Goal: Information Seeking & Learning: Learn about a topic

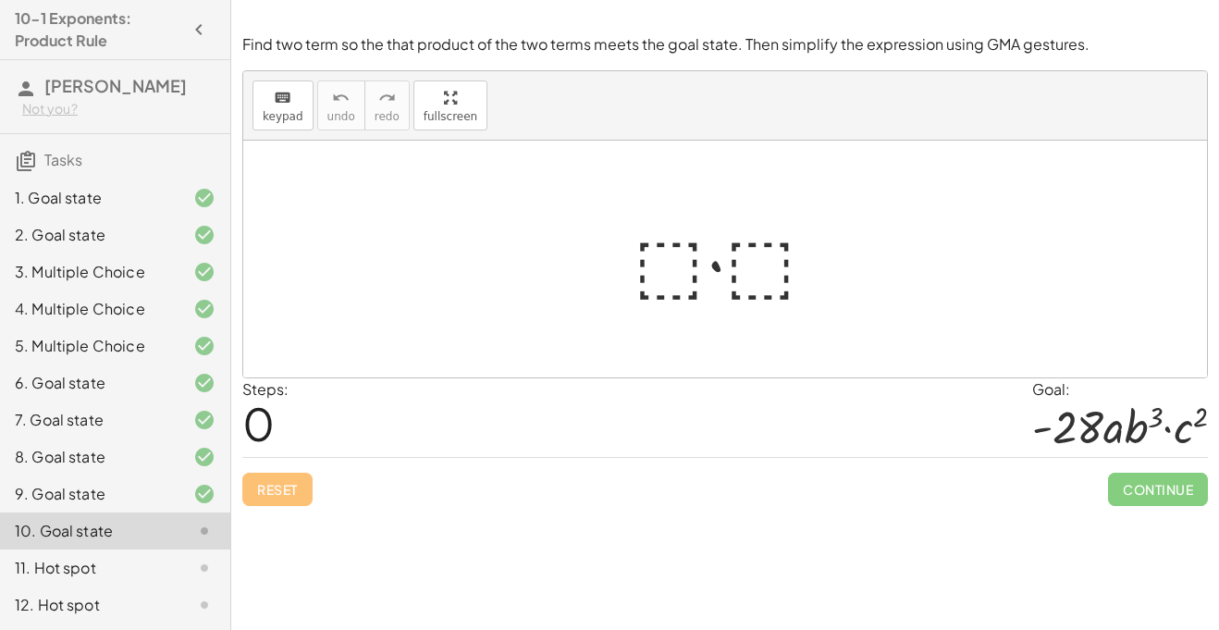
scroll to position [1, 0]
click at [694, 263] on div at bounding box center [732, 259] width 216 height 95
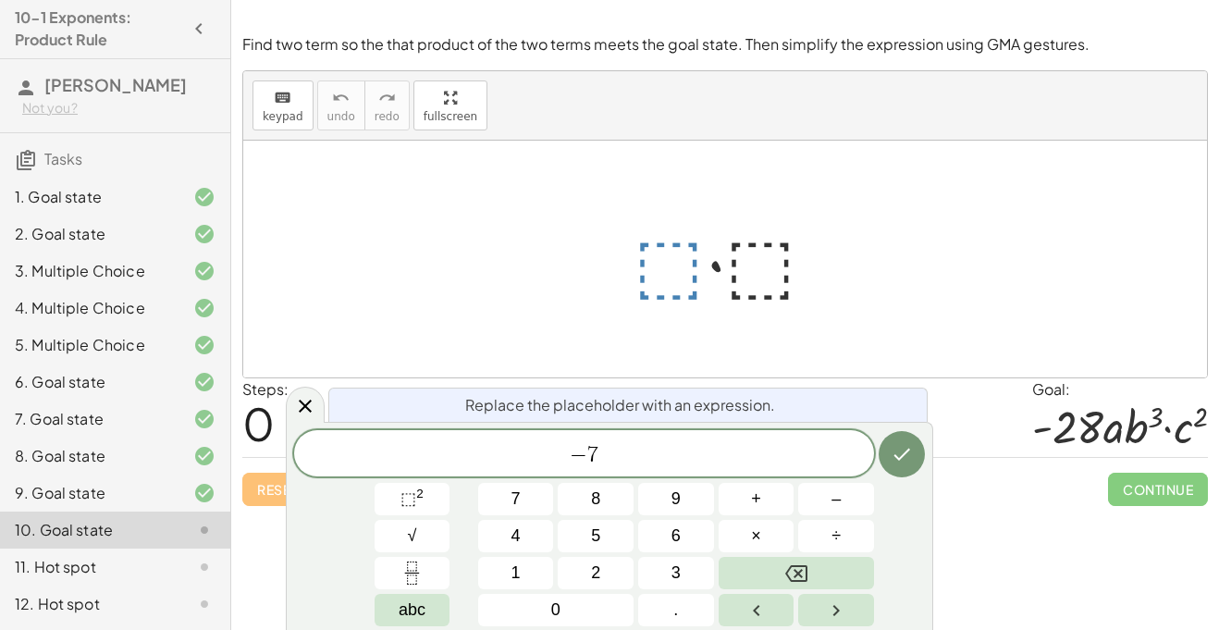
scroll to position [4, 0]
click at [906, 438] on button "Done" at bounding box center [902, 454] width 46 height 46
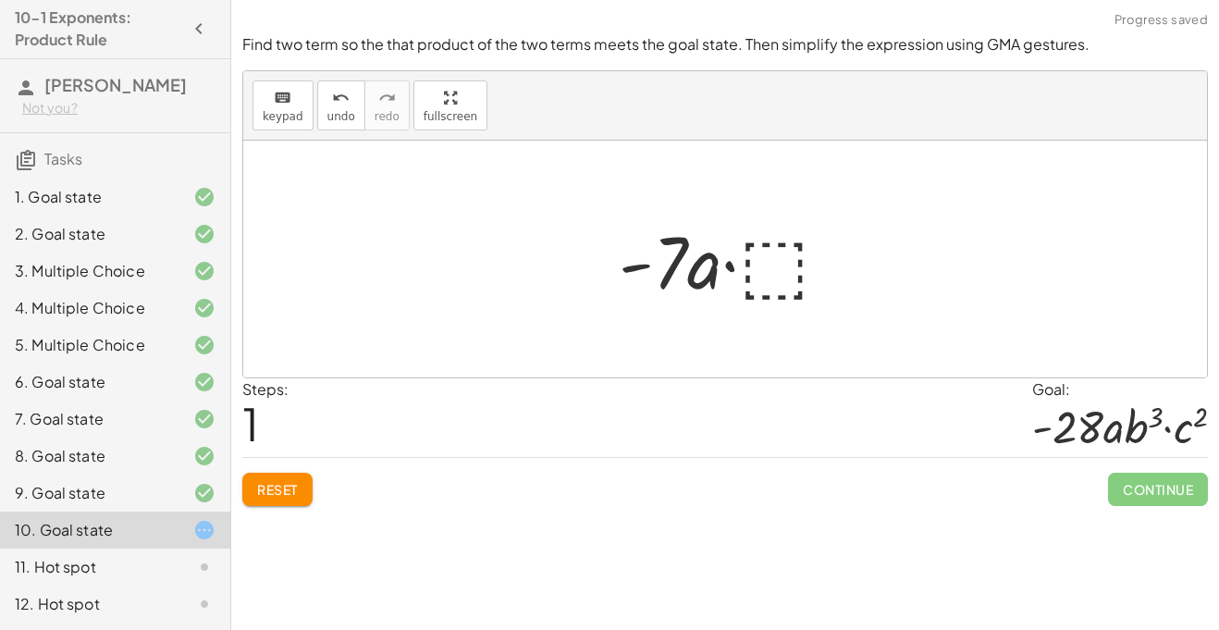
click at [690, 258] on div at bounding box center [732, 259] width 245 height 95
click at [271, 495] on span "Reset" at bounding box center [277, 489] width 41 height 17
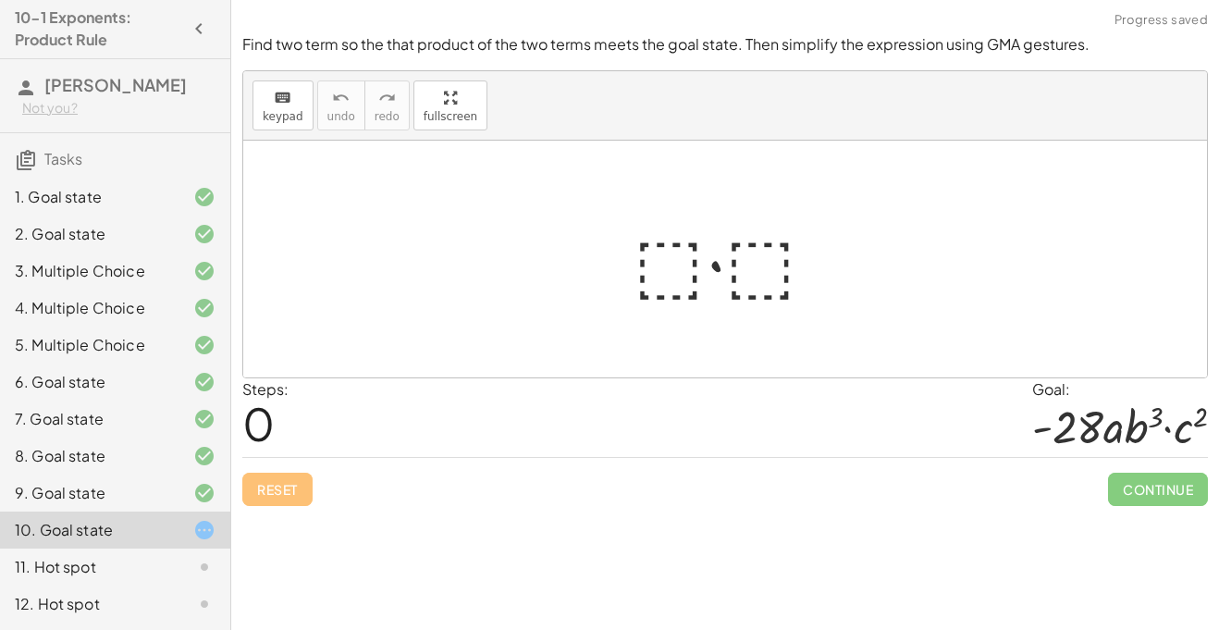
click at [679, 267] on div at bounding box center [732, 259] width 216 height 95
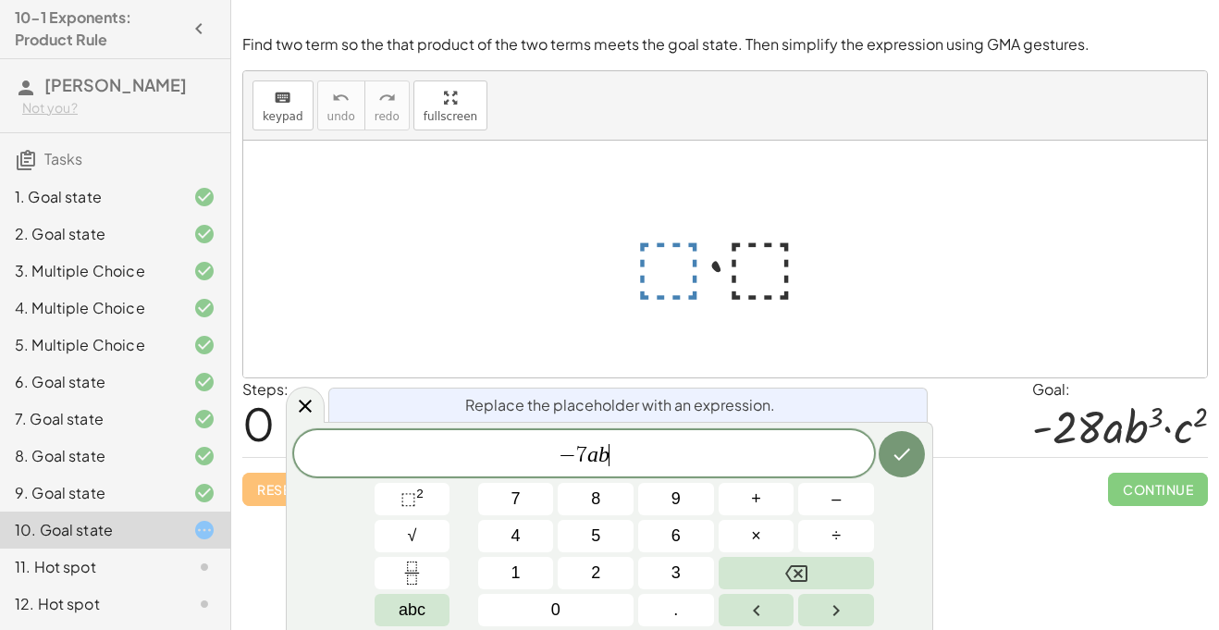
scroll to position [9, 0]
click at [416, 489] on sup "2" at bounding box center [419, 494] width 7 height 14
click at [902, 470] on button "Done" at bounding box center [902, 454] width 46 height 46
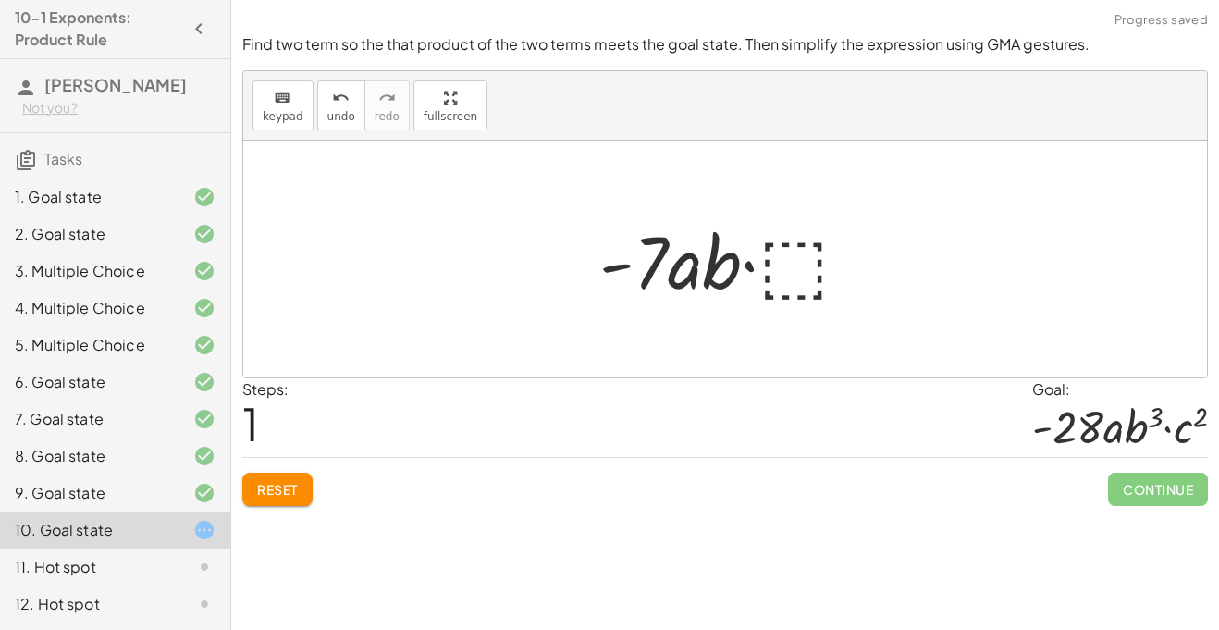
click at [807, 281] on div at bounding box center [732, 259] width 284 height 95
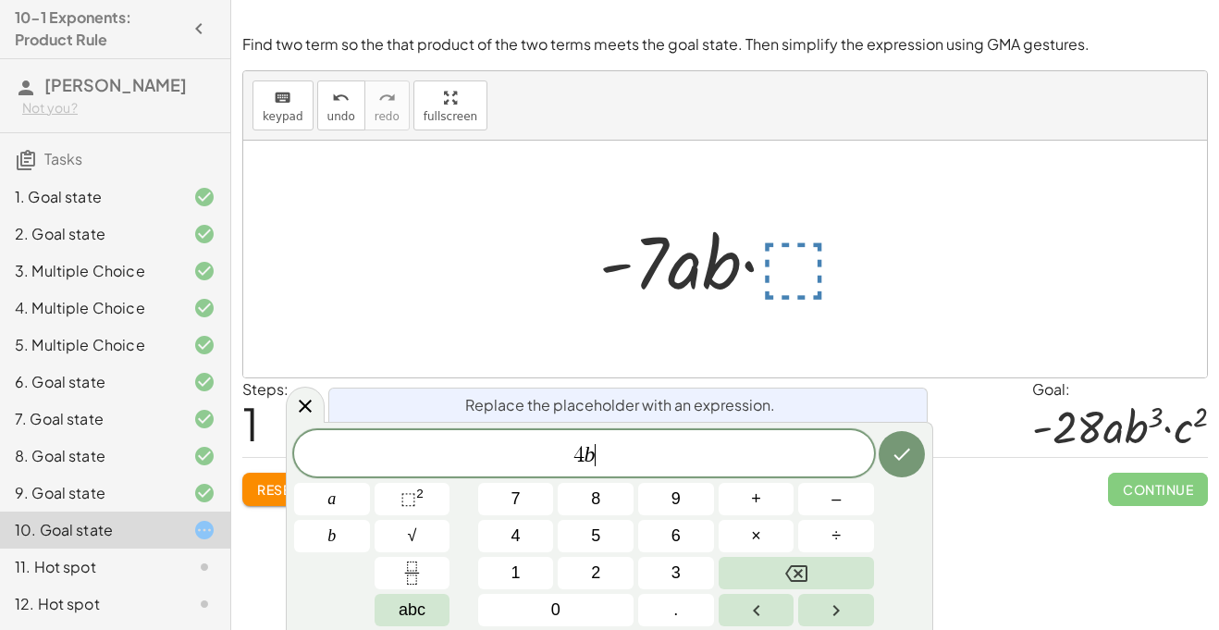
scroll to position [12, 0]
click at [413, 495] on span "⬚" at bounding box center [409, 498] width 16 height 18
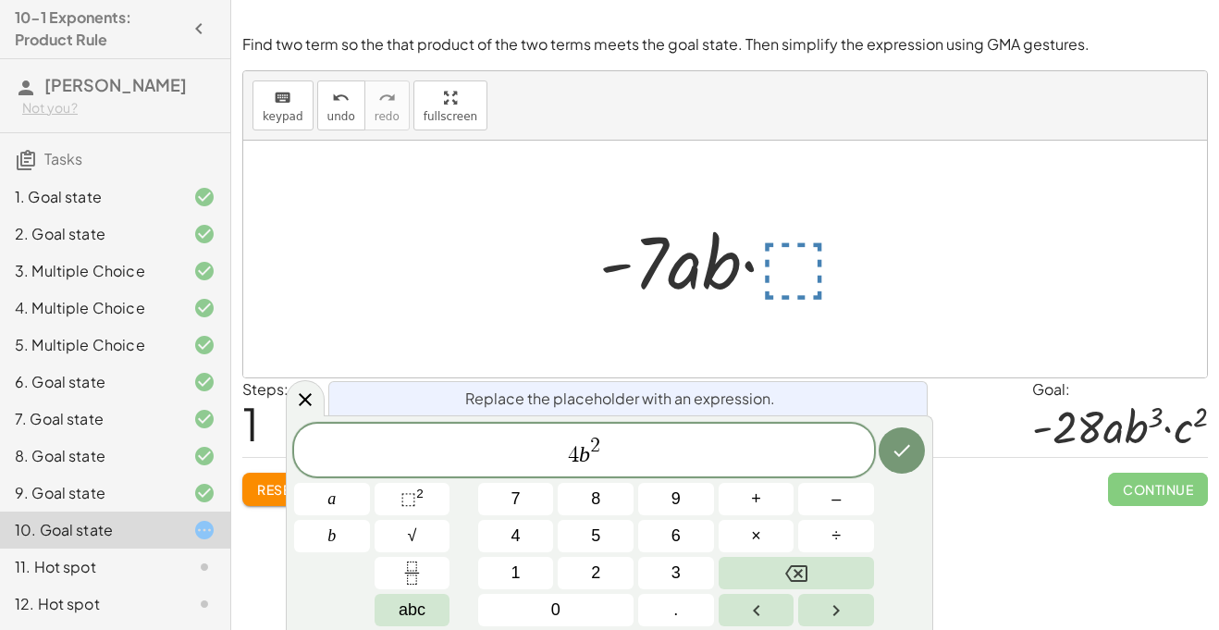
click at [599, 440] on span "2" at bounding box center [595, 447] width 10 height 20
click at [716, 459] on span "4 b 2 ​" at bounding box center [584, 451] width 580 height 33
click at [579, 454] on var "b" at bounding box center [584, 454] width 11 height 24
click at [427, 505] on button "⬚ 2" at bounding box center [413, 499] width 76 height 32
click at [892, 465] on button "Done" at bounding box center [902, 450] width 46 height 46
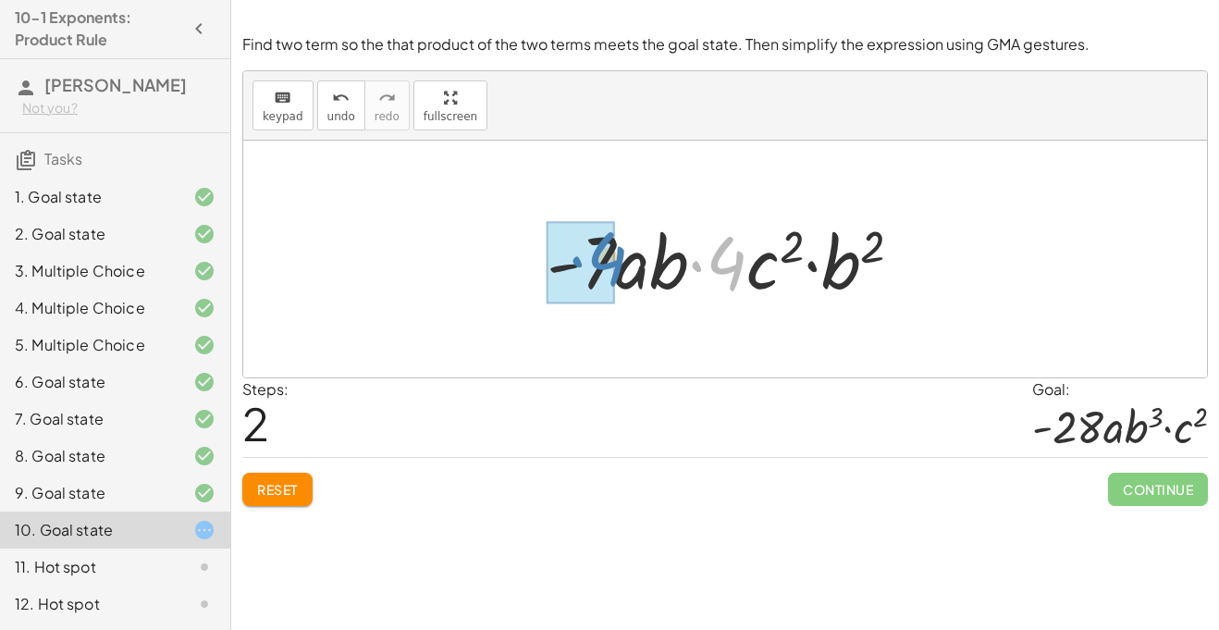
drag, startPoint x: 746, startPoint y: 261, endPoint x: 621, endPoint y: 256, distance: 125.9
click at [621, 256] on div at bounding box center [731, 259] width 388 height 95
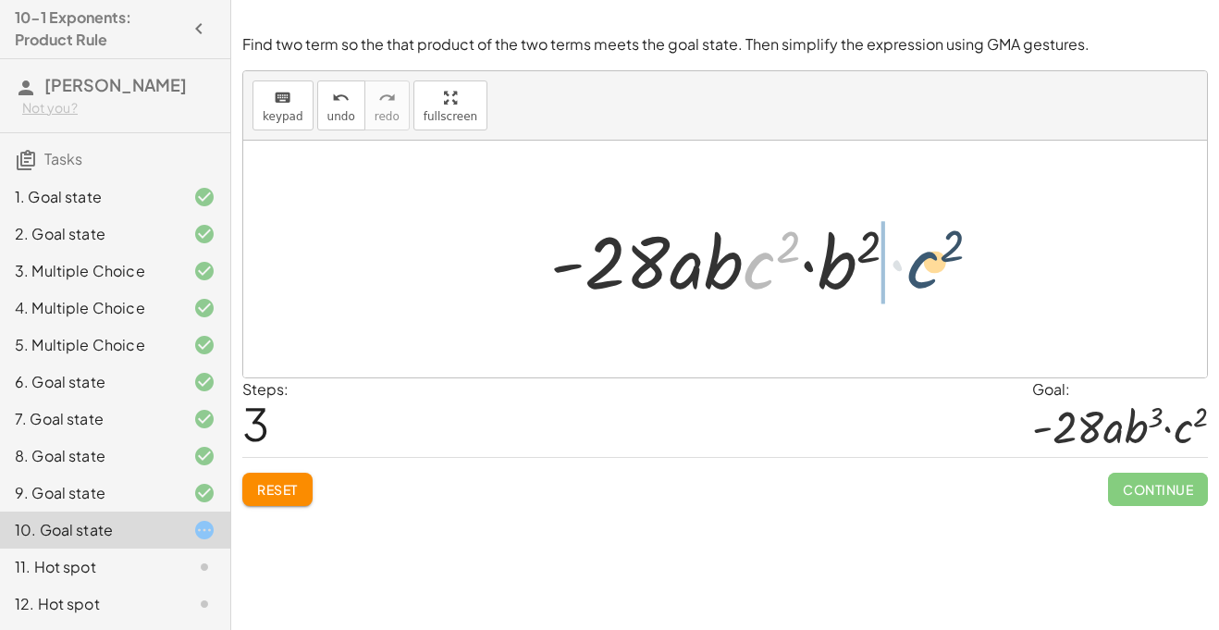
drag, startPoint x: 751, startPoint y: 274, endPoint x: 915, endPoint y: 274, distance: 163.7
click at [915, 274] on div at bounding box center [732, 259] width 382 height 95
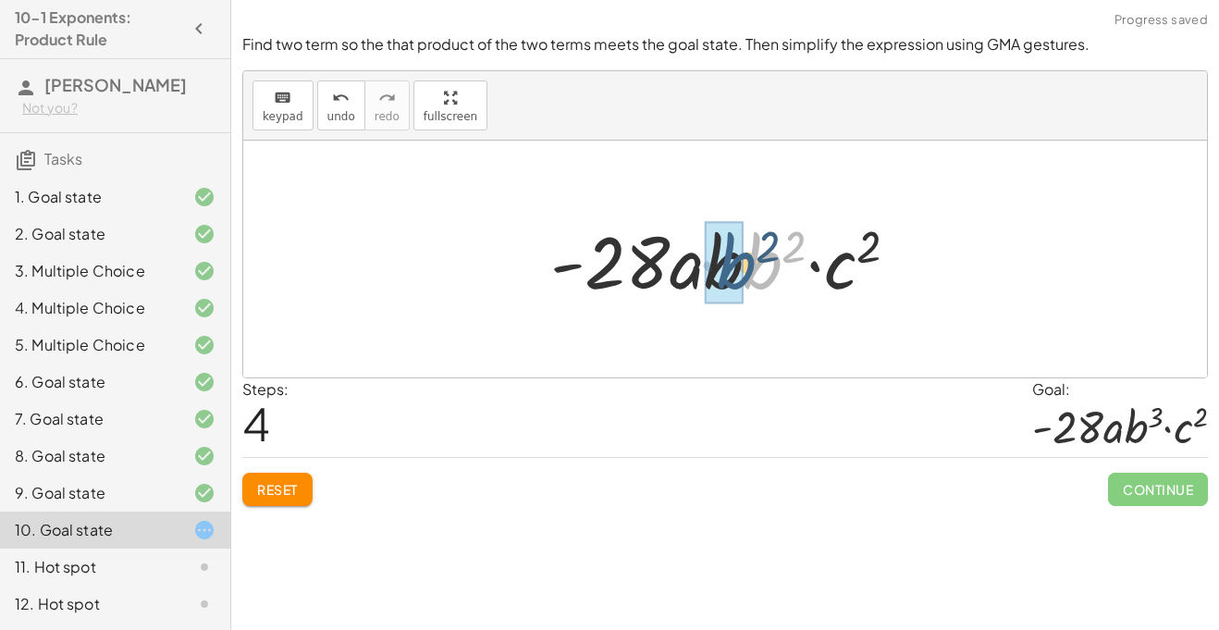
drag, startPoint x: 774, startPoint y: 256, endPoint x: 741, endPoint y: 256, distance: 33.3
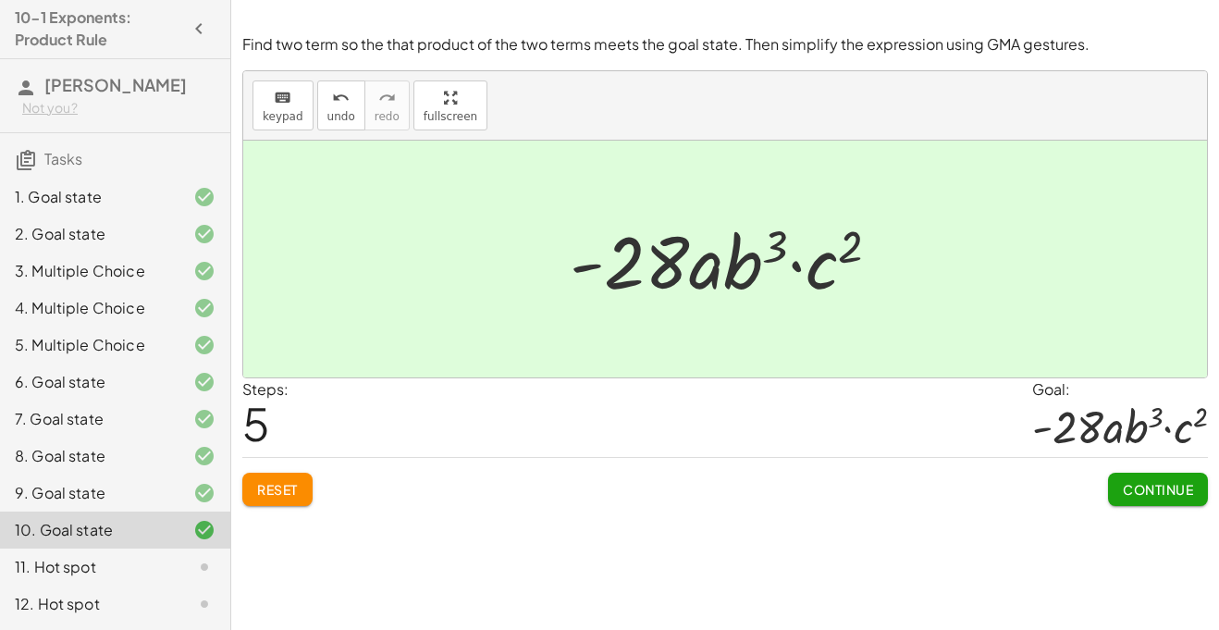
click at [1157, 486] on span "Continue" at bounding box center [1158, 489] width 70 height 17
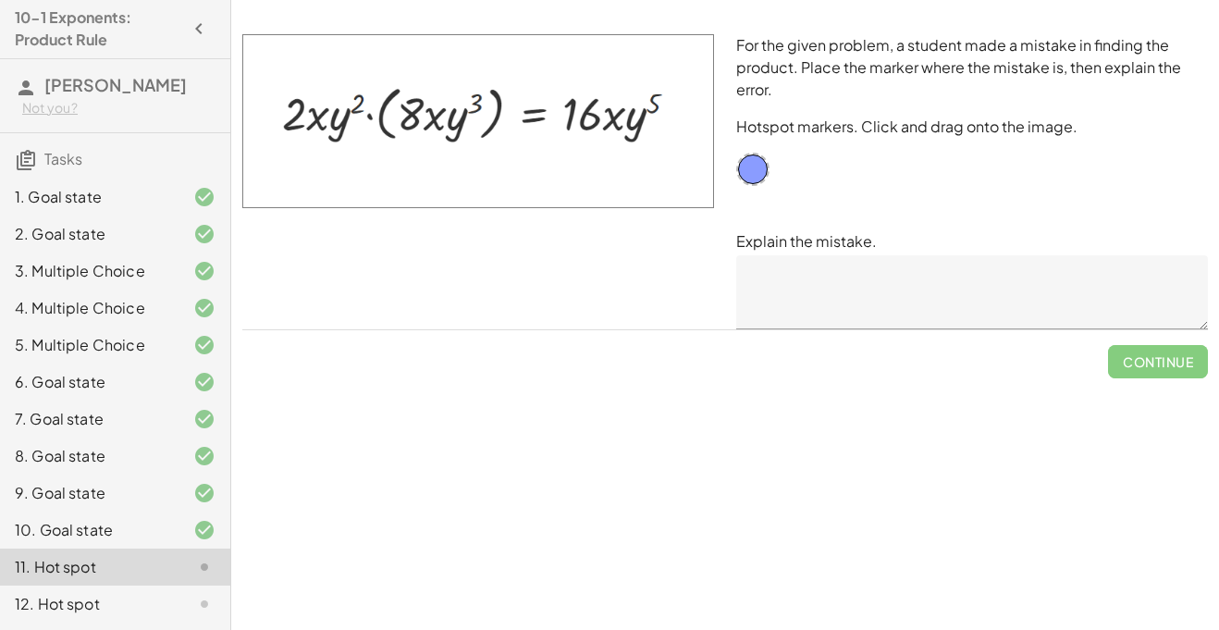
click at [809, 296] on textarea at bounding box center [972, 292] width 472 height 74
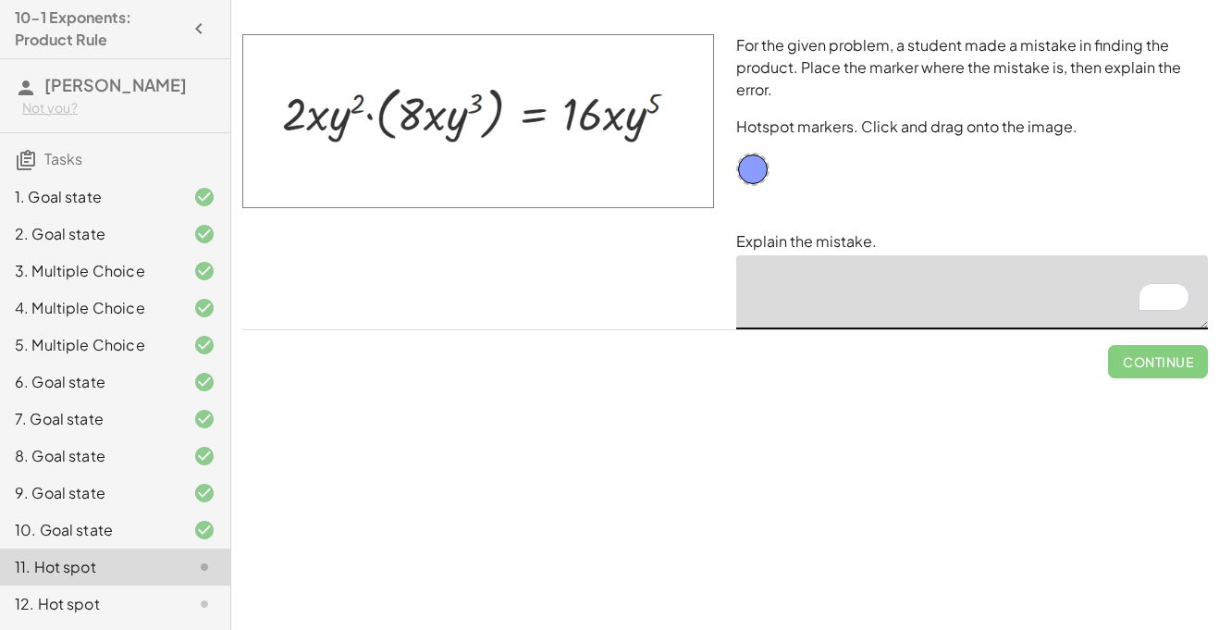
click at [810, 308] on textarea "To enrich screen reader interactions, please activate Accessibility in Grammarl…" at bounding box center [972, 292] width 472 height 74
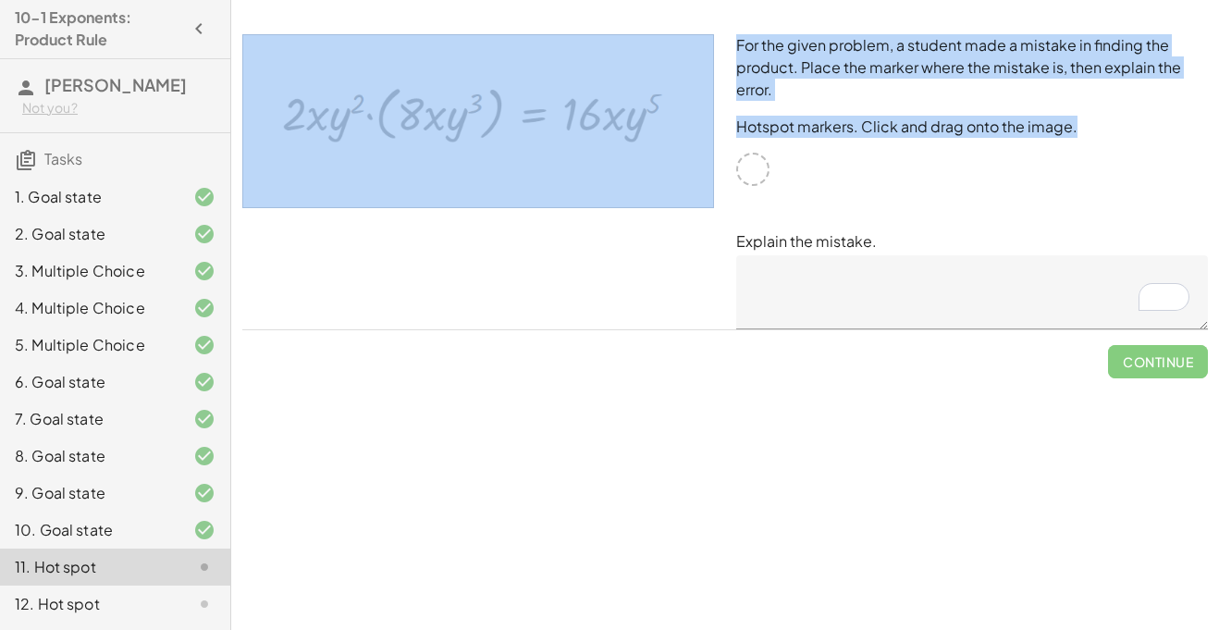
drag, startPoint x: 757, startPoint y: 172, endPoint x: 648, endPoint y: 143, distance: 112.0
click at [648, 143] on div "For the given problem, a student made a mistake in finding the product. Place t…" at bounding box center [725, 181] width 988 height 317
click at [818, 179] on div "For the given problem, a student made a mistake in finding the product. Place t…" at bounding box center [972, 181] width 494 height 317
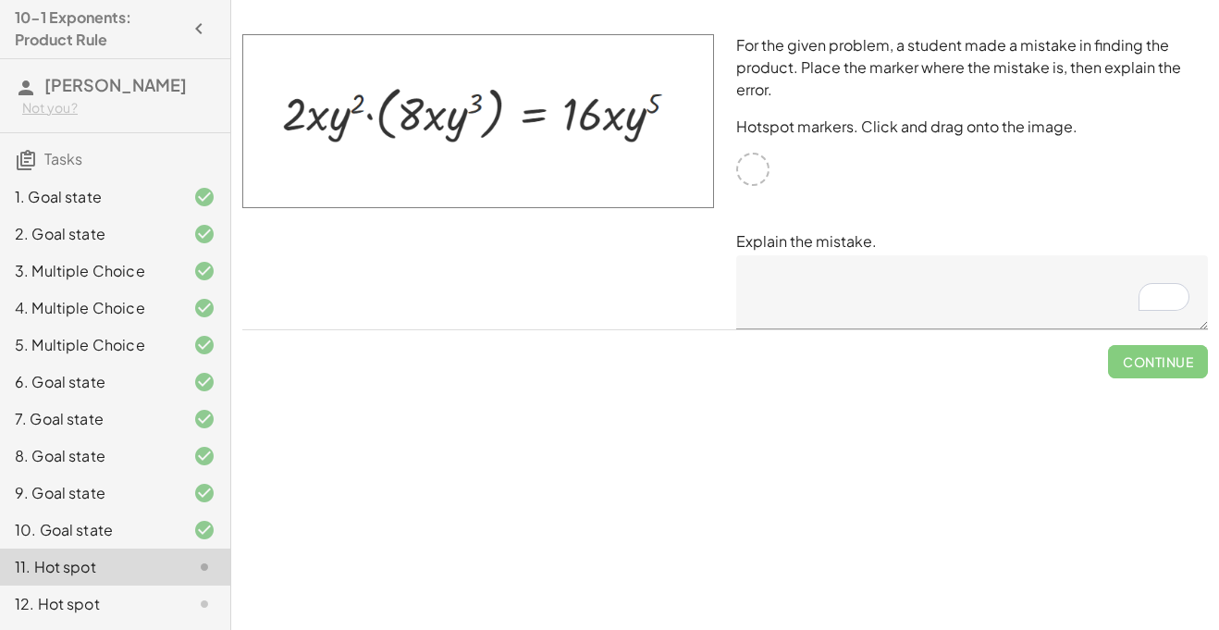
click at [435, 113] on img at bounding box center [478, 121] width 472 height 174
drag, startPoint x: 450, startPoint y: 134, endPoint x: 574, endPoint y: 168, distance: 128.6
click at [574, 168] on img at bounding box center [478, 121] width 472 height 174
click at [149, 536] on div "10. Goal state" at bounding box center [89, 530] width 149 height 22
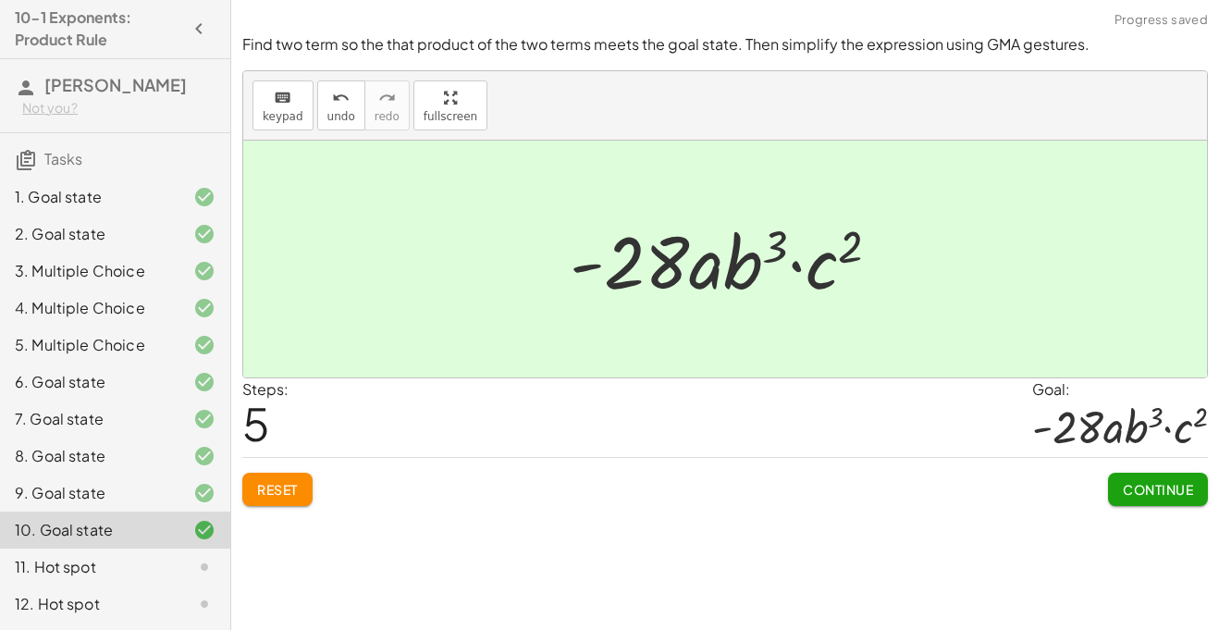
click at [147, 560] on div "11. Hot spot" at bounding box center [89, 567] width 149 height 22
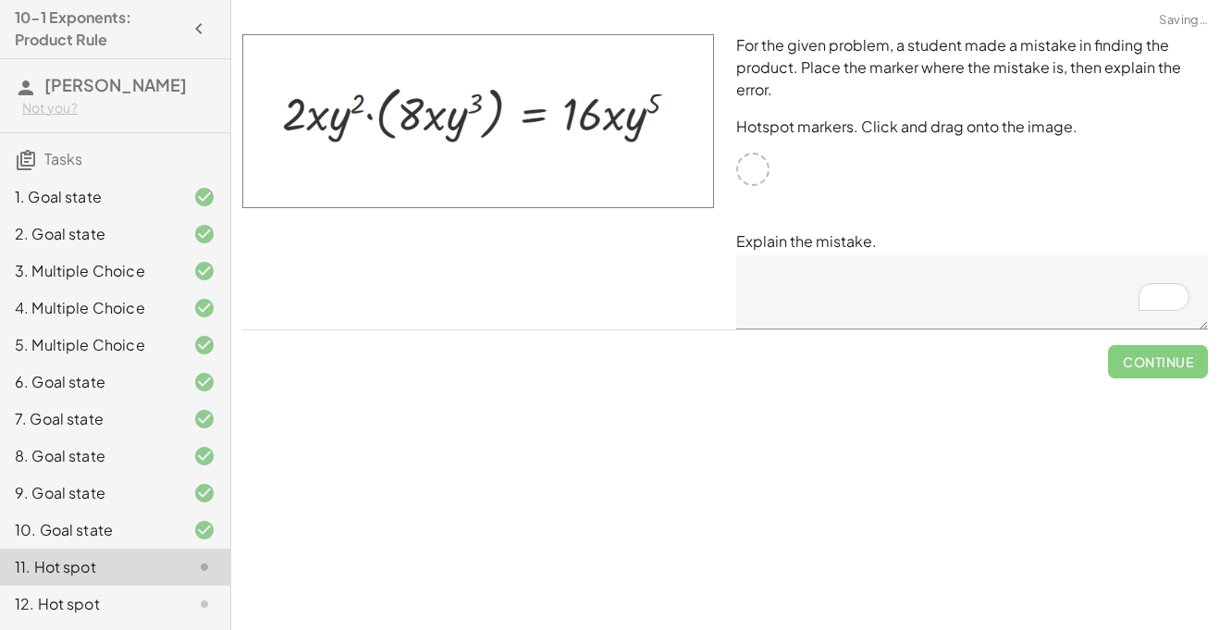
click at [841, 185] on div "For the given problem, a student made a mistake in finding the product. Place t…" at bounding box center [972, 181] width 494 height 317
click at [970, 314] on textarea "To enrich screen reader interactions, please activate Accessibility in Grammarl…" at bounding box center [972, 292] width 472 height 74
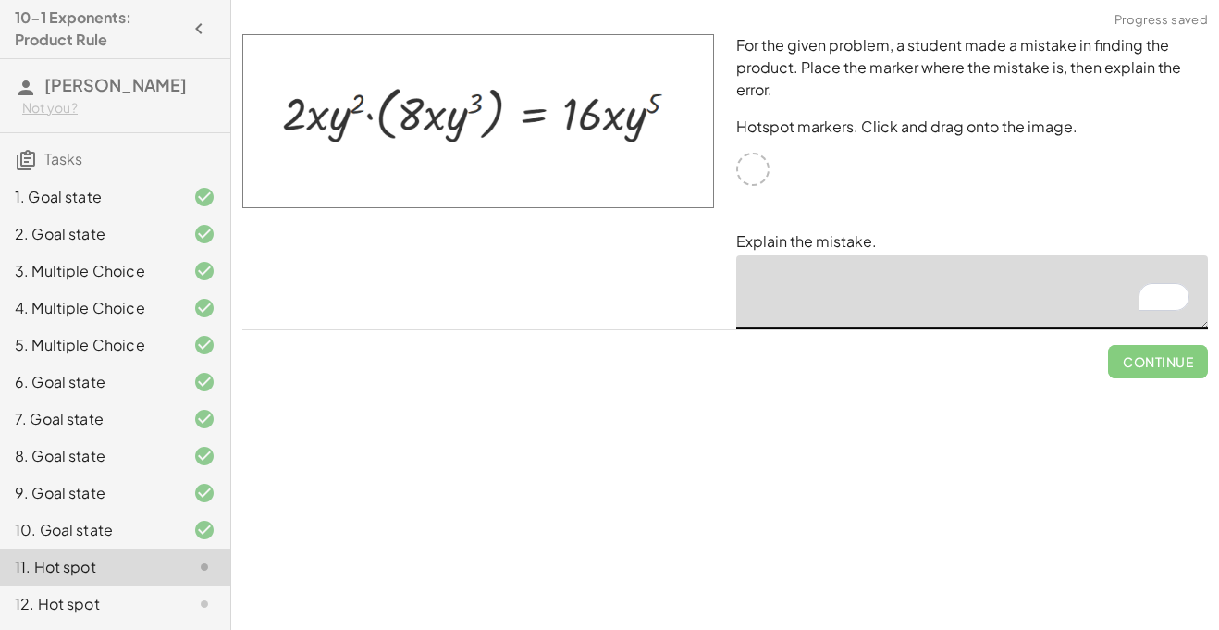
click at [877, 161] on div "For the given problem, a student made a mistake in finding the product. Place t…" at bounding box center [972, 181] width 494 height 317
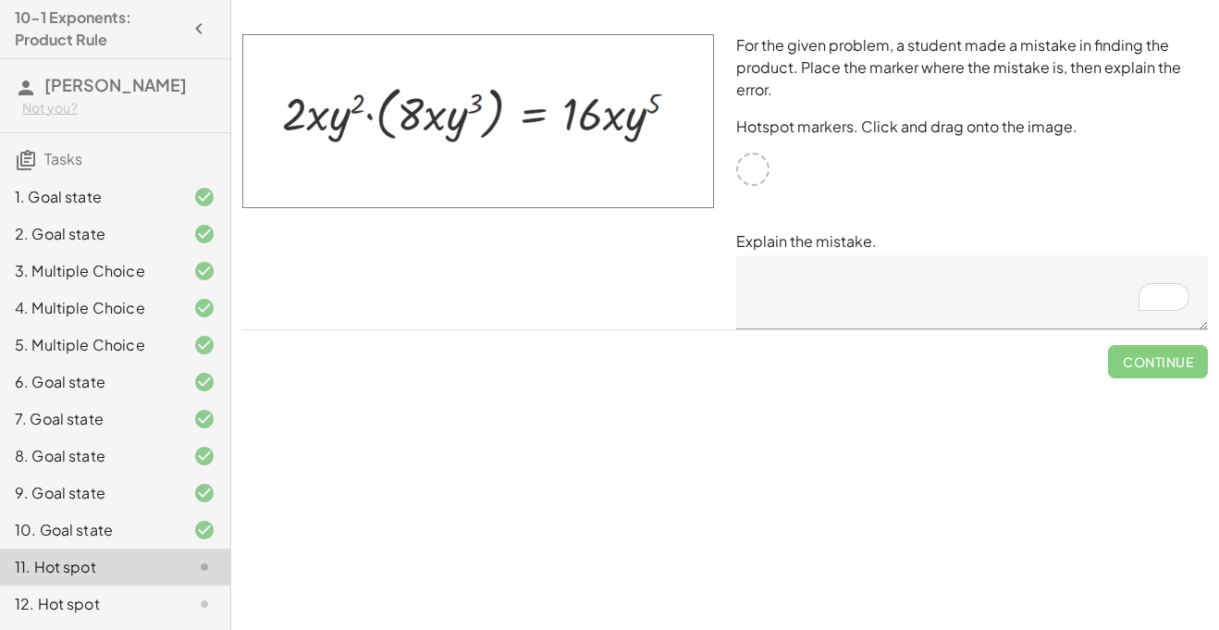
click at [747, 166] on div at bounding box center [752, 169] width 33 height 33
click at [581, 107] on img at bounding box center [478, 121] width 472 height 174
drag, startPoint x: 582, startPoint y: 111, endPoint x: 618, endPoint y: 128, distance: 39.7
click at [618, 128] on img at bounding box center [478, 121] width 472 height 174
click at [835, 284] on textarea "To enrich screen reader interactions, please activate Accessibility in Grammarl…" at bounding box center [972, 292] width 472 height 74
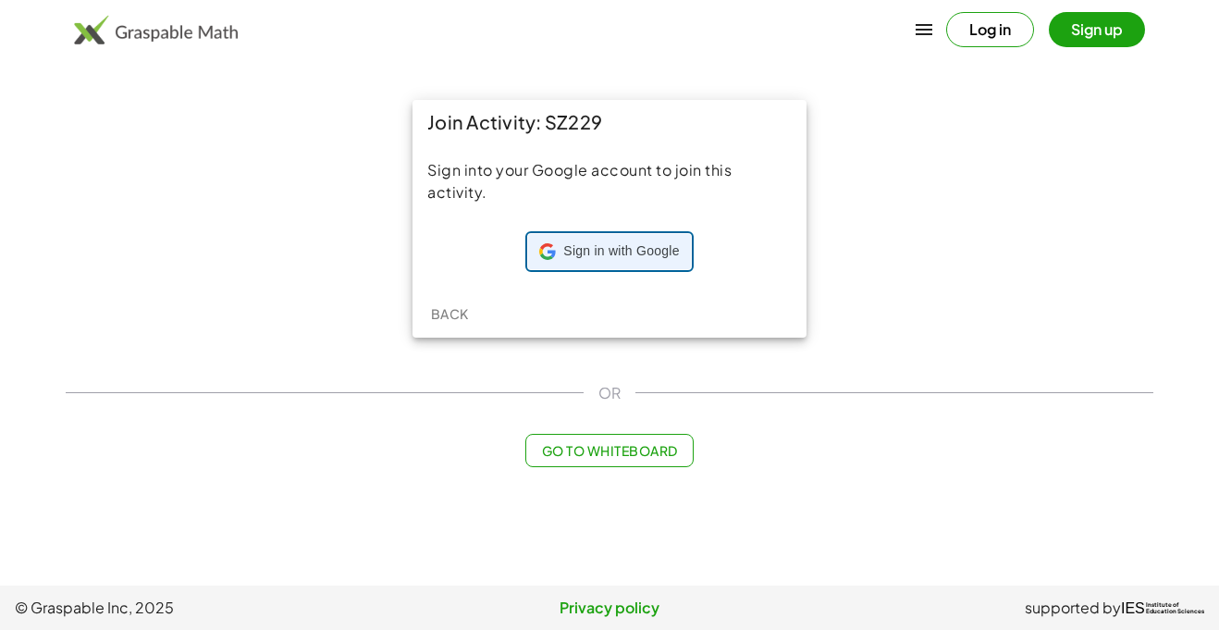
click at [559, 250] on div "Sign in with Google Sign in with Google. Opens in new tab" at bounding box center [609, 251] width 140 height 35
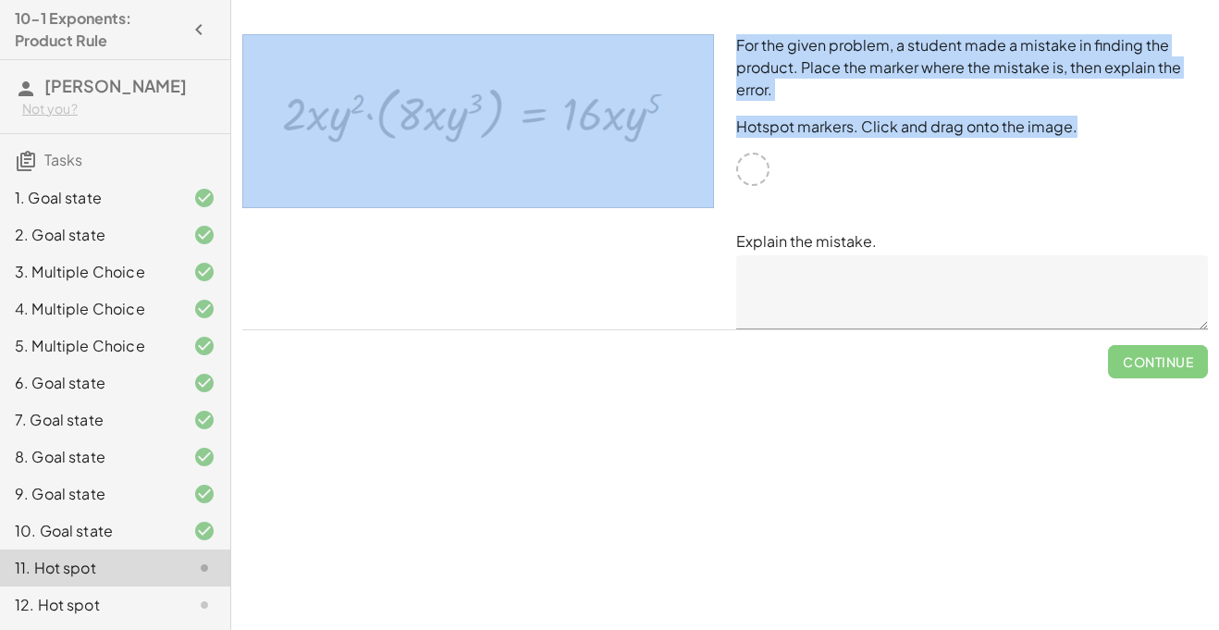
drag, startPoint x: 758, startPoint y: 169, endPoint x: 532, endPoint y: 140, distance: 227.6
click at [532, 140] on div "For the given problem, a student made a mistake in finding the product. Place t…" at bounding box center [725, 181] width 988 height 317
click at [532, 140] on img at bounding box center [478, 121] width 472 height 174
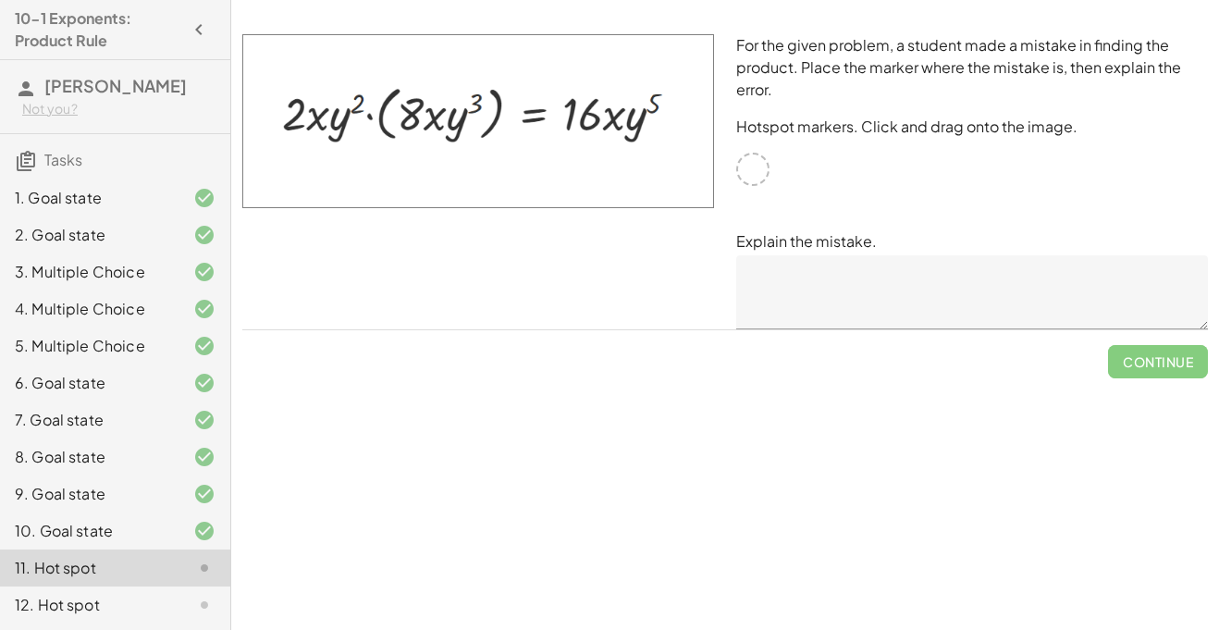
click at [525, 293] on div at bounding box center [478, 181] width 494 height 317
drag, startPoint x: 721, startPoint y: 177, endPoint x: 641, endPoint y: 130, distance: 92.8
drag, startPoint x: 629, startPoint y: 116, endPoint x: 610, endPoint y: 116, distance: 19.4
drag, startPoint x: 609, startPoint y: 122, endPoint x: 573, endPoint y: 121, distance: 35.2
drag, startPoint x: 573, startPoint y: 120, endPoint x: 629, endPoint y: 125, distance: 55.7
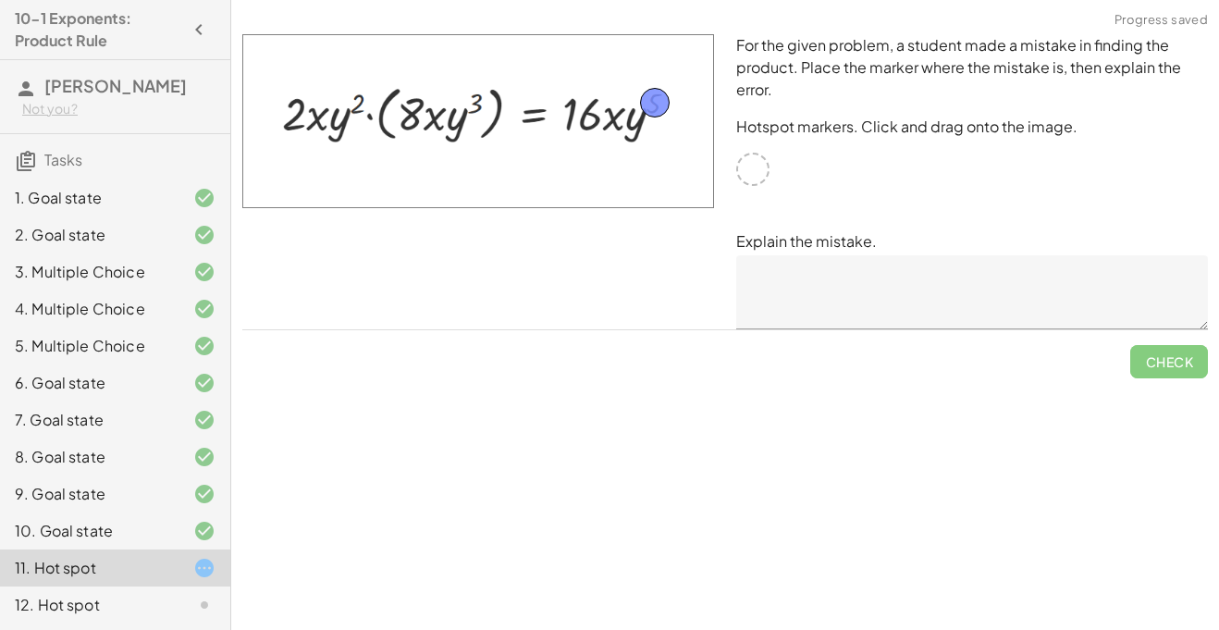
drag, startPoint x: 629, startPoint y: 125, endPoint x: 647, endPoint y: 105, distance: 27.5
click at [990, 295] on textarea at bounding box center [972, 292] width 472 height 74
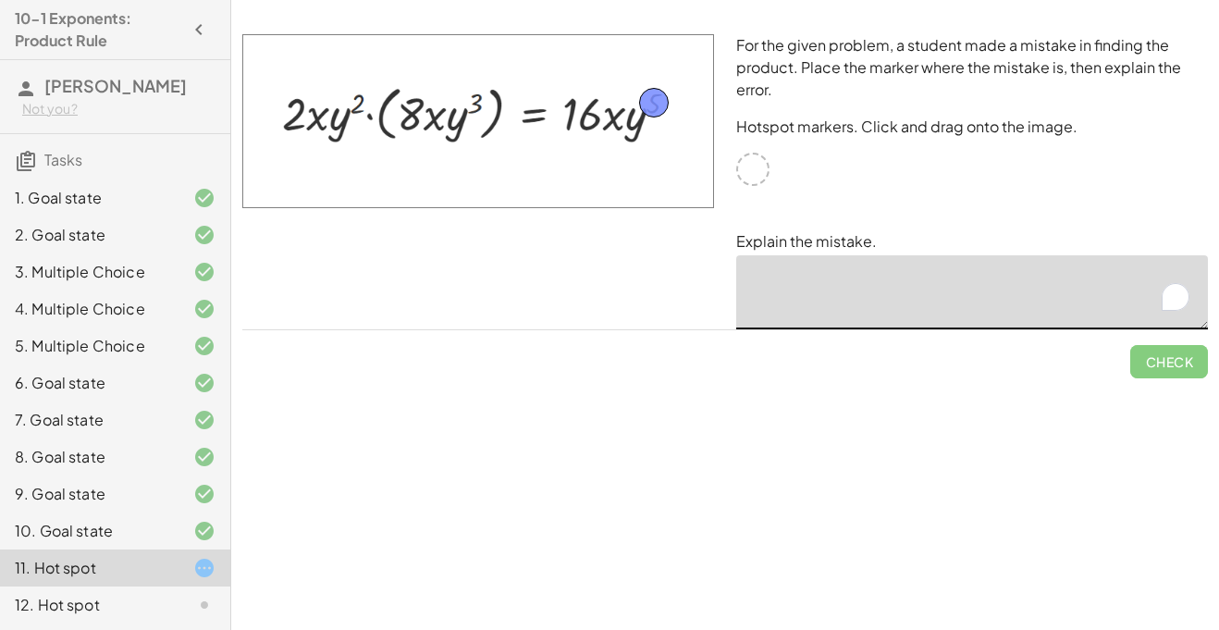
click at [970, 204] on div "For the given problem, a student made a mistake in finding the product. Place t…" at bounding box center [972, 181] width 494 height 317
